Goal: Feedback & Contribution: Contribute content

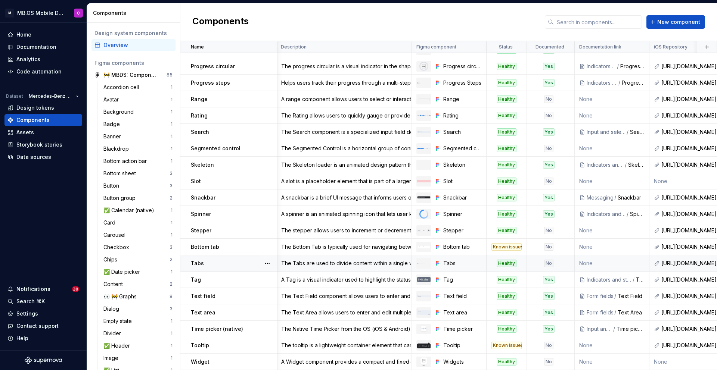
scroll to position [488, 1]
click at [31, 41] on div "Documentation" at bounding box center [43, 47] width 78 height 12
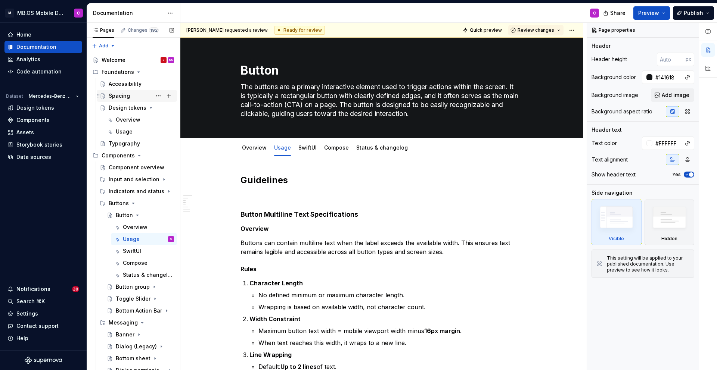
click at [127, 95] on div "Spacing" at bounding box center [119, 95] width 21 height 7
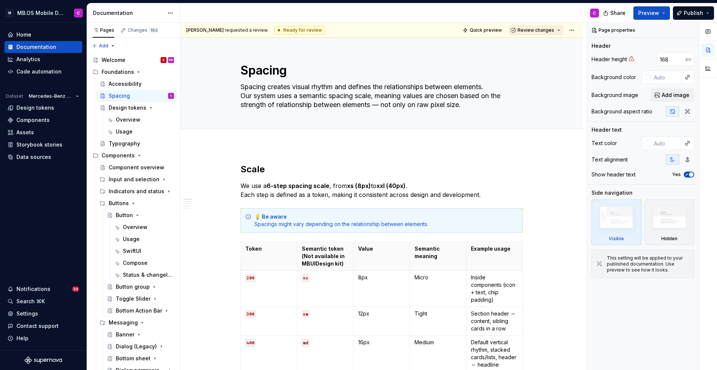
click at [563, 31] on button "Review changes" at bounding box center [535, 30] width 55 height 10
click at [543, 45] on div "Approve" at bounding box center [560, 44] width 65 height 7
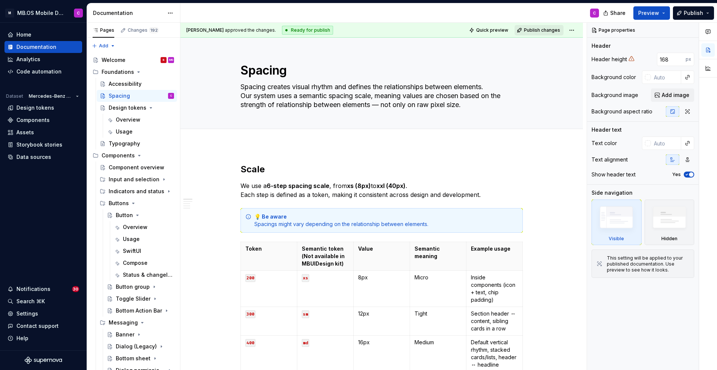
click at [551, 28] on span "Publish changes" at bounding box center [542, 30] width 36 height 6
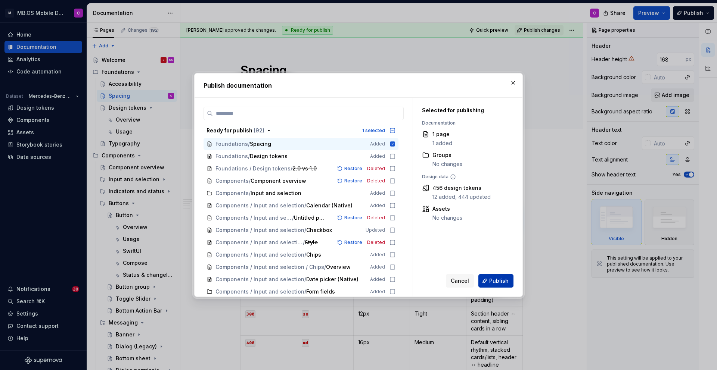
click at [494, 283] on span "Publish" at bounding box center [498, 280] width 19 height 7
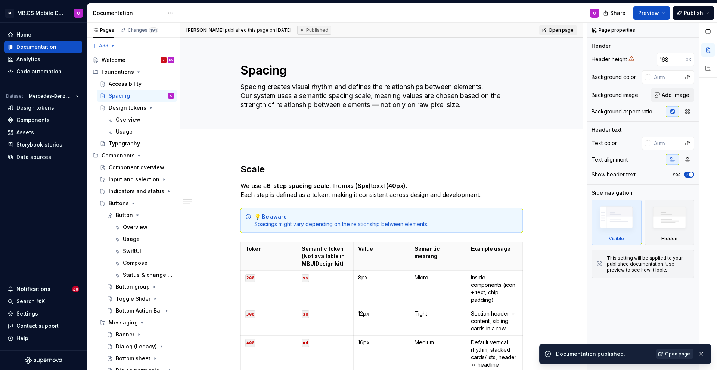
click at [672, 355] on span "Open page" at bounding box center [677, 354] width 25 height 6
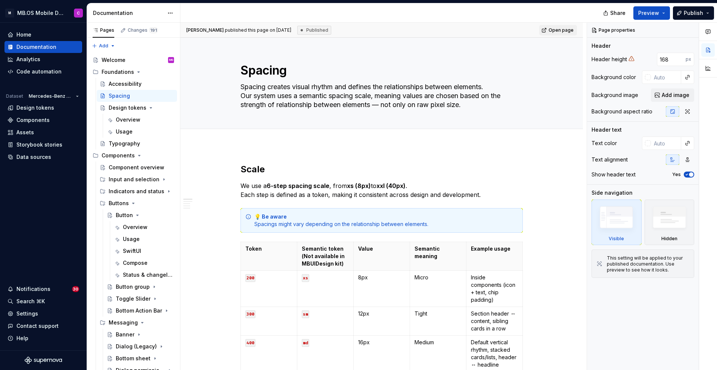
type textarea "*"
